Goal: Information Seeking & Learning: Learn about a topic

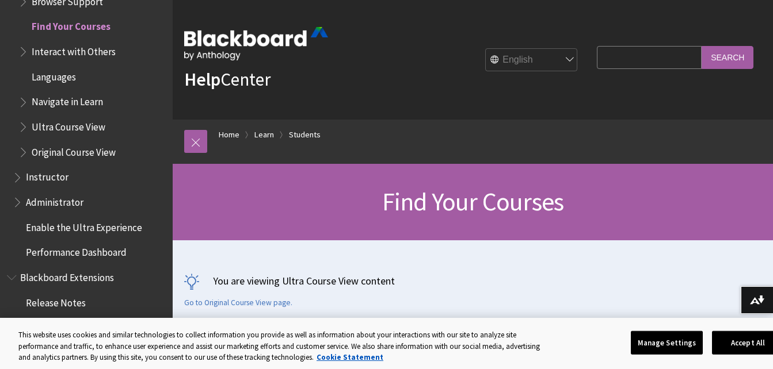
click at [284, 212] on h1 "Find Your Courses" at bounding box center [472, 202] width 577 height 30
click at [603, 62] on input "Search Query" at bounding box center [649, 57] width 105 height 22
type input "draft"
click at [736, 52] on input "Search" at bounding box center [727, 57] width 52 height 22
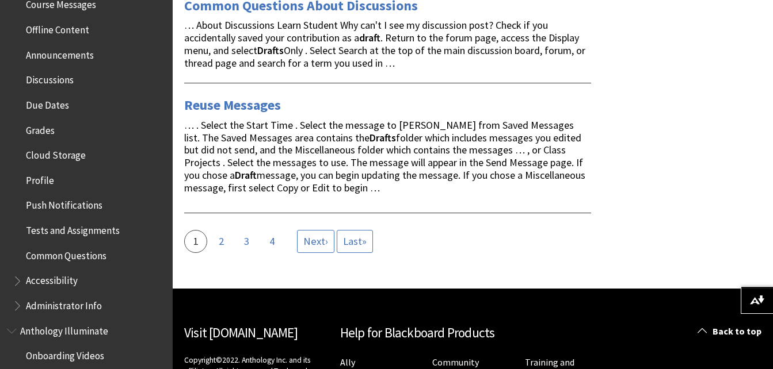
scroll to position [436, 0]
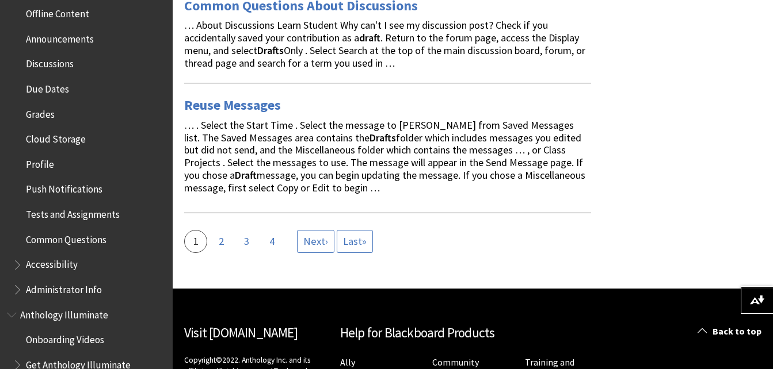
click at [55, 60] on span "Discussions" at bounding box center [50, 62] width 48 height 16
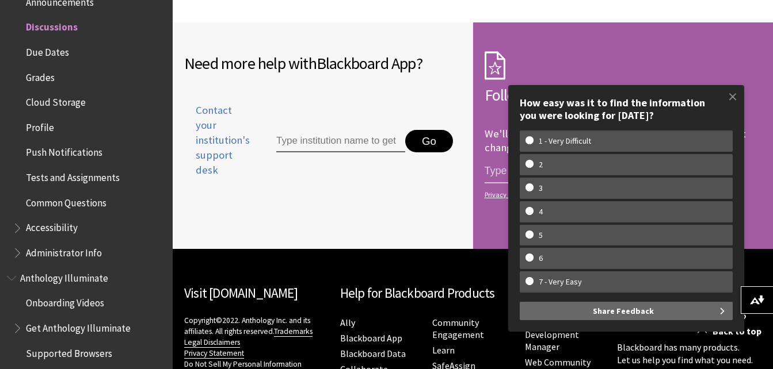
scroll to position [2652, 0]
